Goal: Check status: Check status

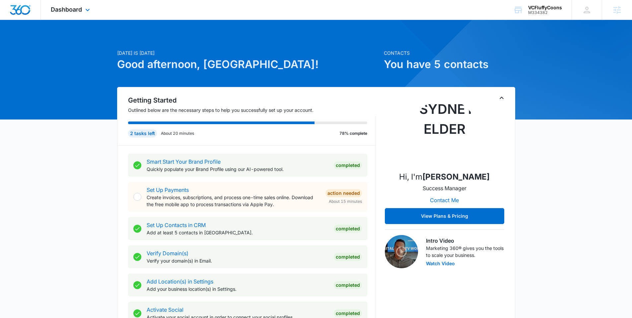
click at [79, 3] on div "Dashboard Apps Reputation Forms CRM Email Social POS Content Ads Intelligence F…" at bounding box center [71, 10] width 61 height 20
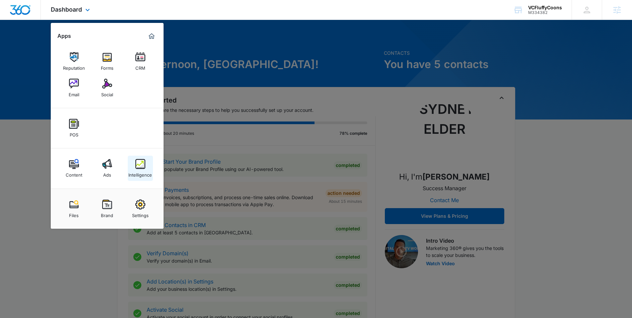
click at [144, 164] on img at bounding box center [140, 164] width 10 height 10
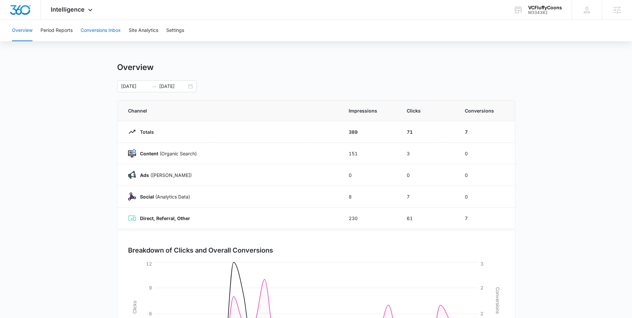
click at [107, 31] on button "Conversions Inbox" at bounding box center [101, 30] width 40 height 21
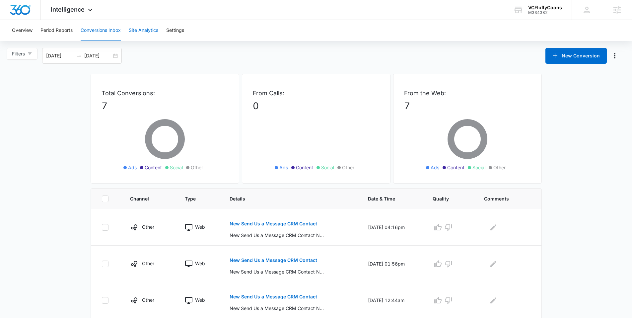
click at [137, 30] on button "Site Analytics" at bounding box center [144, 30] width 30 height 21
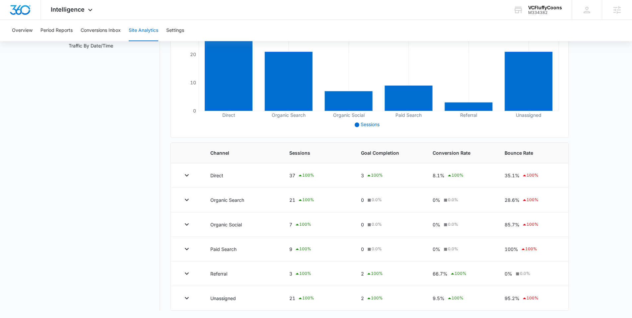
scroll to position [128, 0]
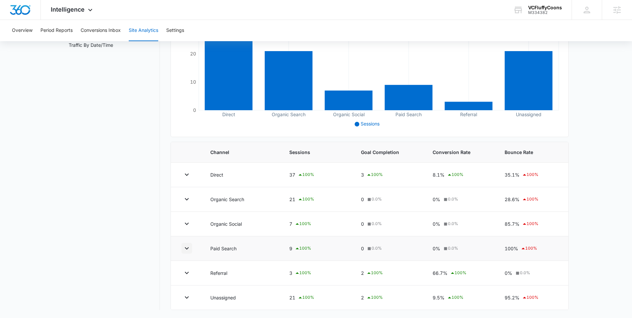
click at [190, 249] on icon "button" at bounding box center [187, 248] width 8 height 8
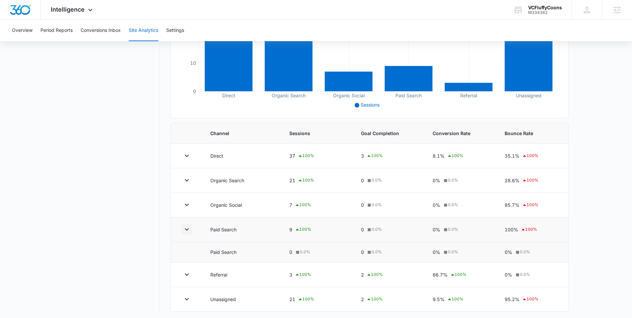
scroll to position [148, 0]
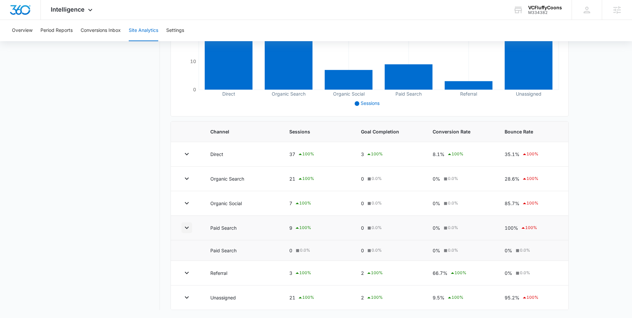
click at [184, 231] on button "button" at bounding box center [186, 227] width 11 height 11
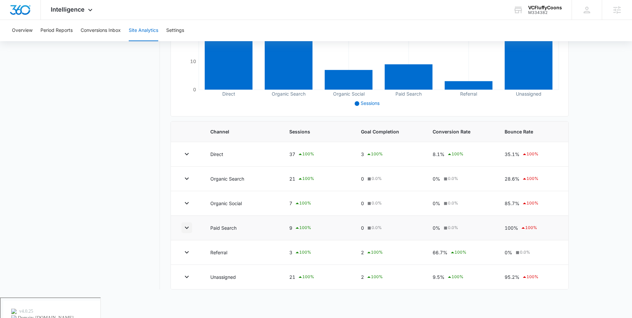
scroll to position [128, 0]
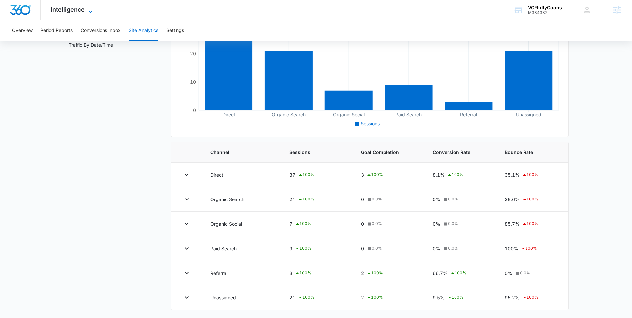
click at [74, 9] on span "Intelligence" at bounding box center [68, 9] width 34 height 7
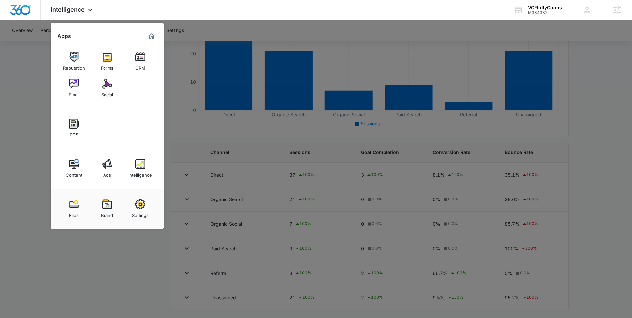
click at [108, 170] on div "Ads" at bounding box center [107, 173] width 8 height 9
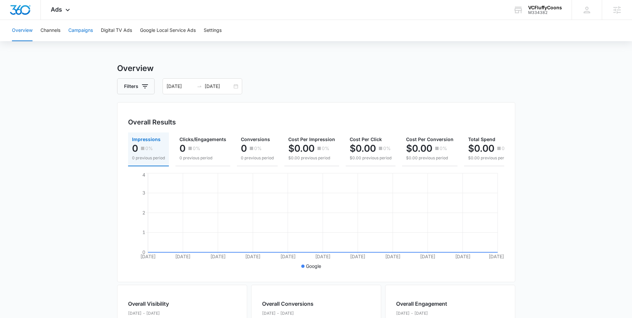
click at [78, 29] on button "Campaigns" at bounding box center [80, 30] width 25 height 21
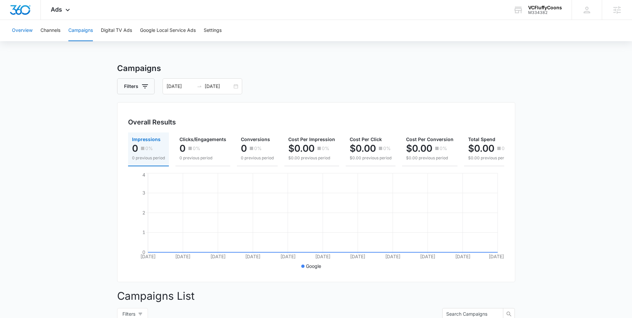
click at [20, 29] on button "Overview" at bounding box center [22, 30] width 21 height 21
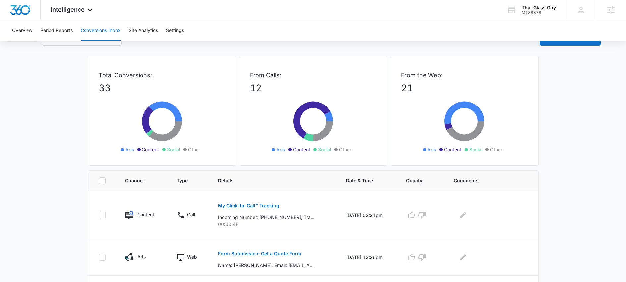
scroll to position [54, 0]
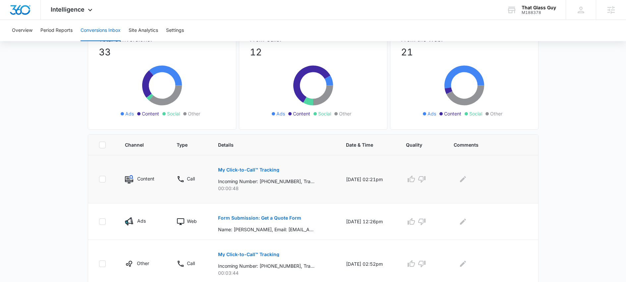
click at [244, 167] on button "My Click-to-Call™ Tracking" at bounding box center [248, 170] width 61 height 16
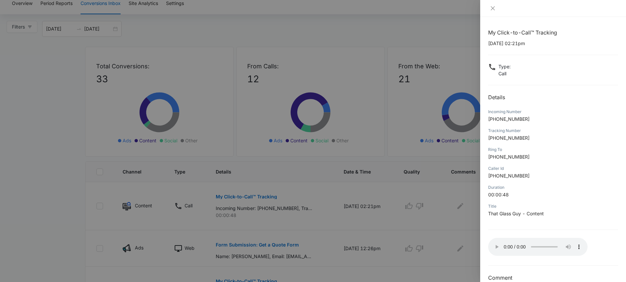
scroll to position [0, 0]
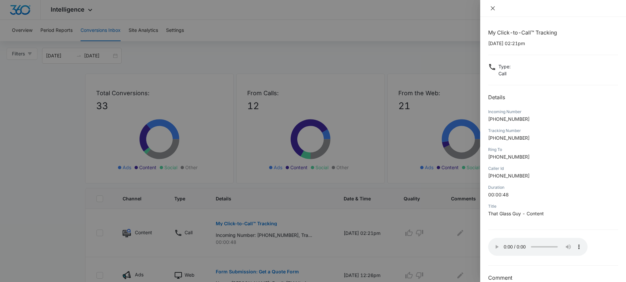
click at [401, 7] on icon "close" at bounding box center [493, 8] width 4 height 4
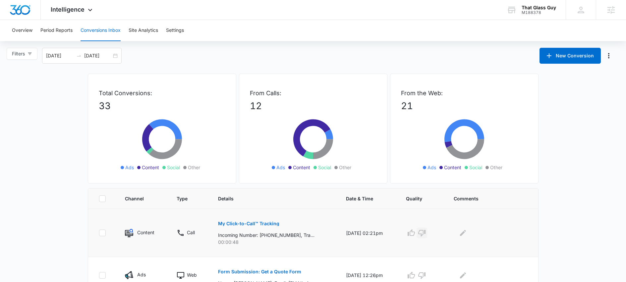
click at [401, 184] on icon "button" at bounding box center [422, 233] width 7 height 7
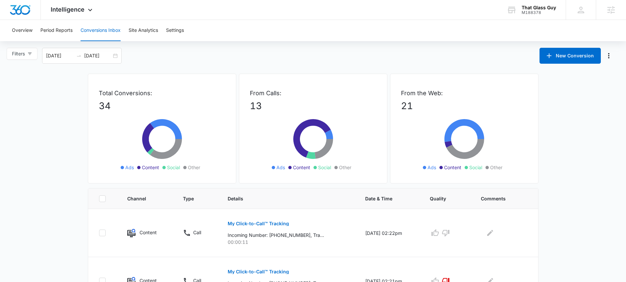
scroll to position [57, 0]
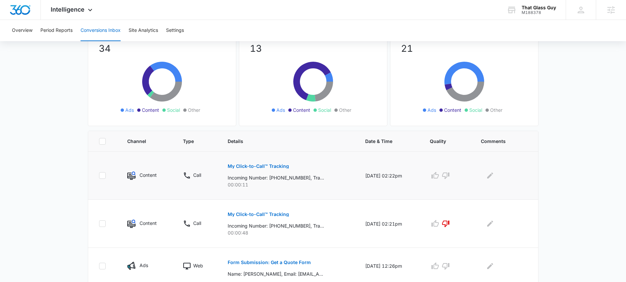
click at [228, 166] on p "My Click-to-Call™ Tracking" at bounding box center [258, 166] width 61 height 5
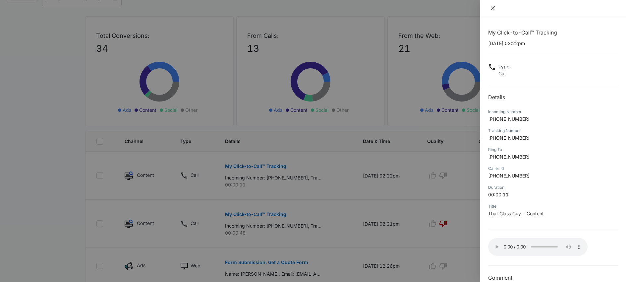
click at [491, 10] on icon "close" at bounding box center [492, 8] width 5 height 5
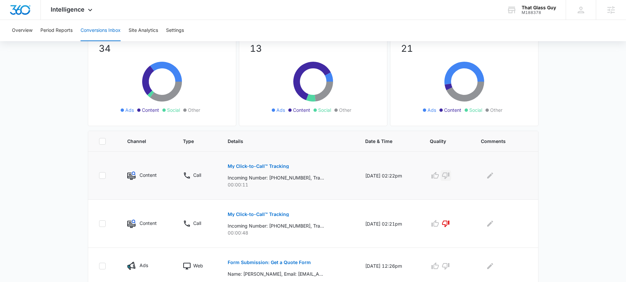
click at [450, 177] on icon "button" at bounding box center [446, 175] width 8 height 8
